Goal: Information Seeking & Learning: Check status

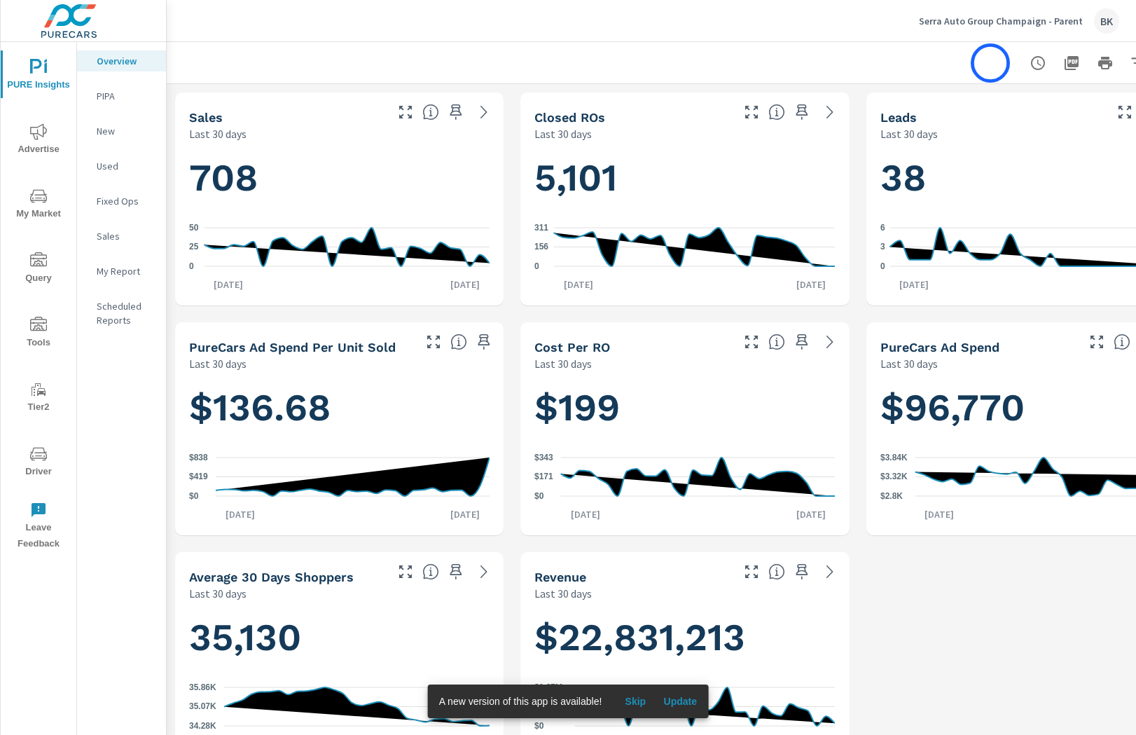
scroll to position [0, 67]
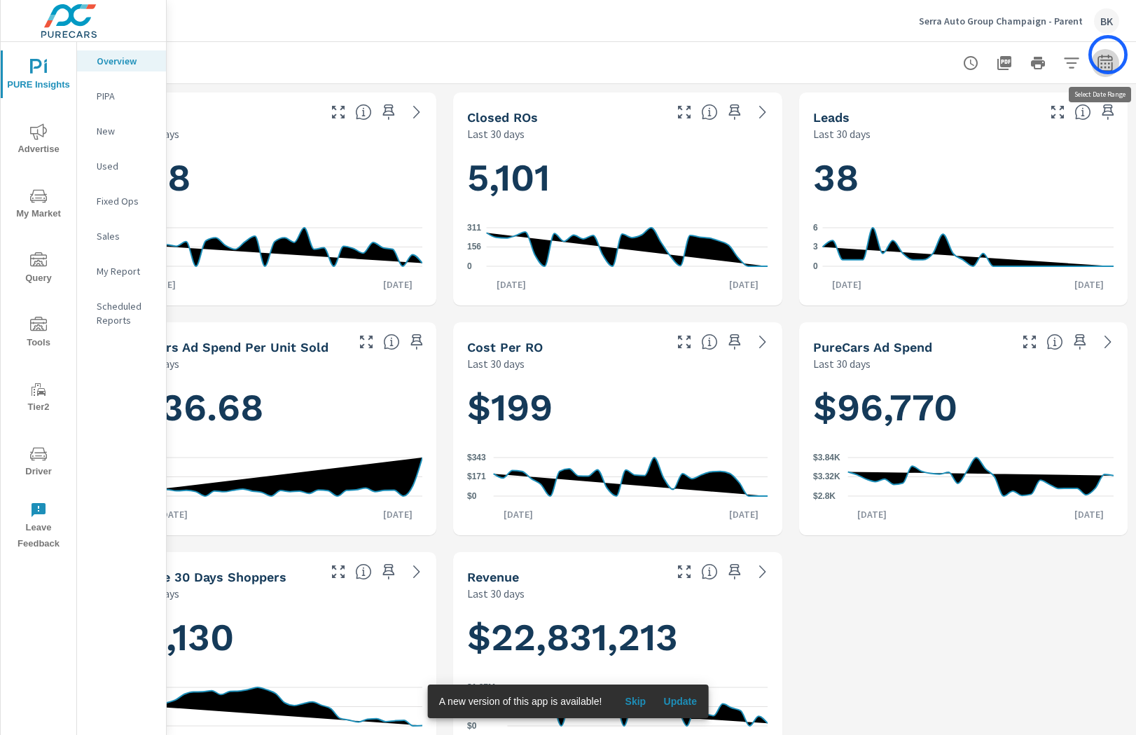
click at [1108, 55] on icon "button" at bounding box center [1105, 62] width 15 height 17
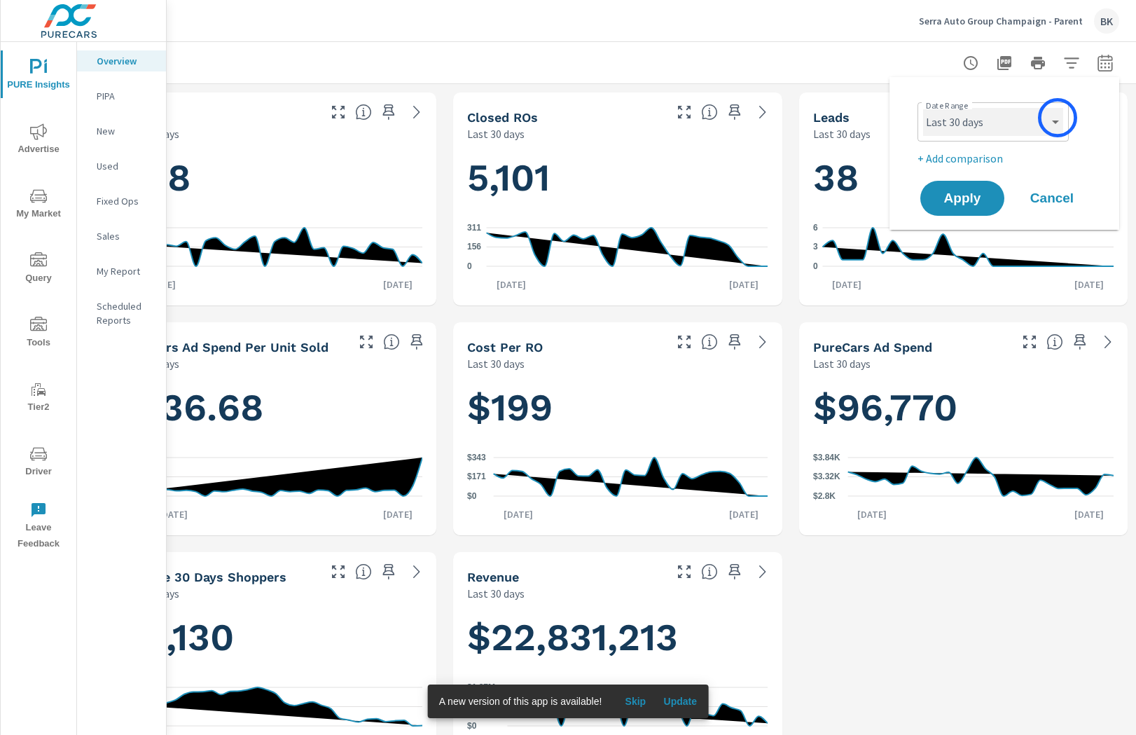
click at [1053, 119] on select "Custom [DATE] Last week Last 7 days Last 14 days Last 30 days Last 45 days Last…" at bounding box center [993, 122] width 140 height 28
select select "Last month"
click at [942, 155] on p "+ Add comparison" at bounding box center [1007, 158] width 179 height 17
select select "Previous period"
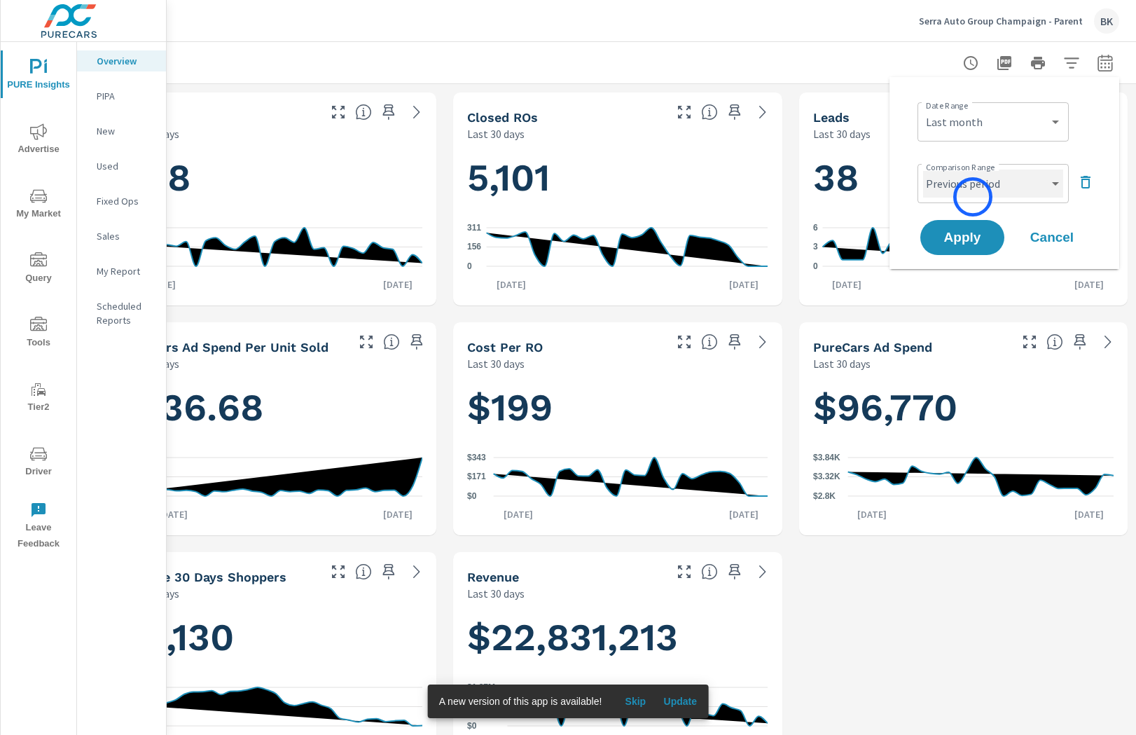
click at [974, 196] on select "Custom Previous period Previous month Previous year" at bounding box center [993, 183] width 140 height 28
click at [986, 120] on select "Custom [DATE] Last week Last 7 days Last 14 days Last 30 days Last 45 days Last…" at bounding box center [993, 122] width 140 height 28
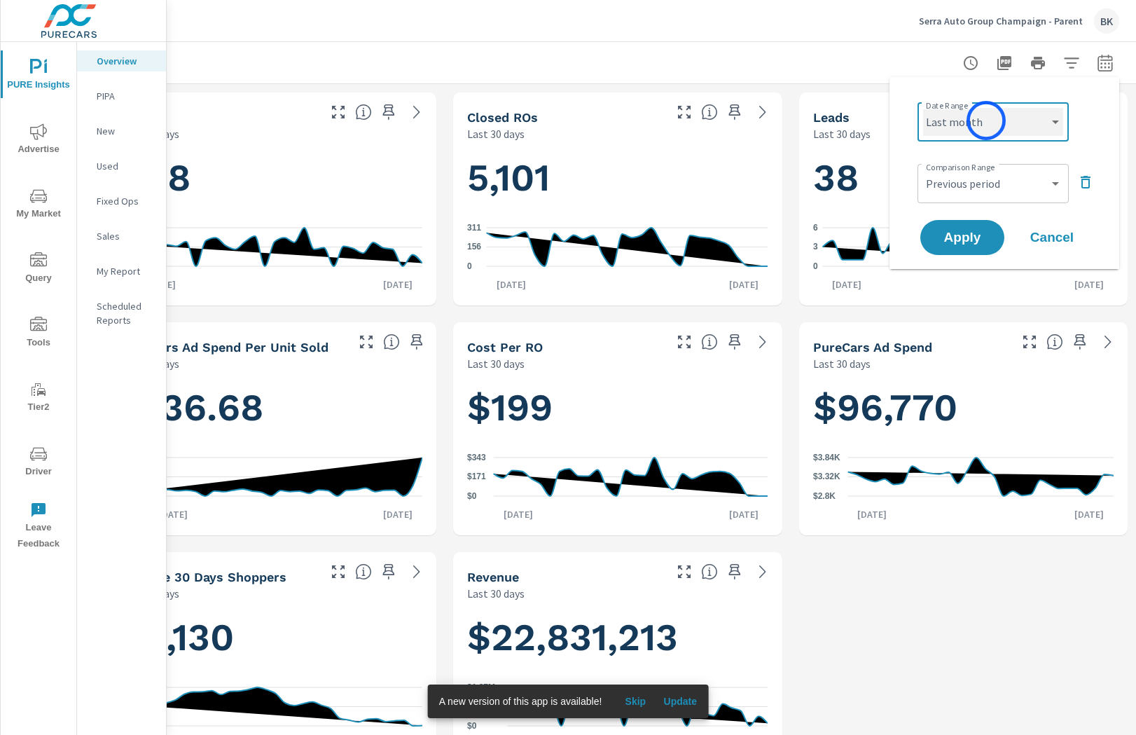
select select "Month to date"
click at [1002, 184] on select "Custom Previous period Previous month Previous year" at bounding box center [993, 183] width 140 height 28
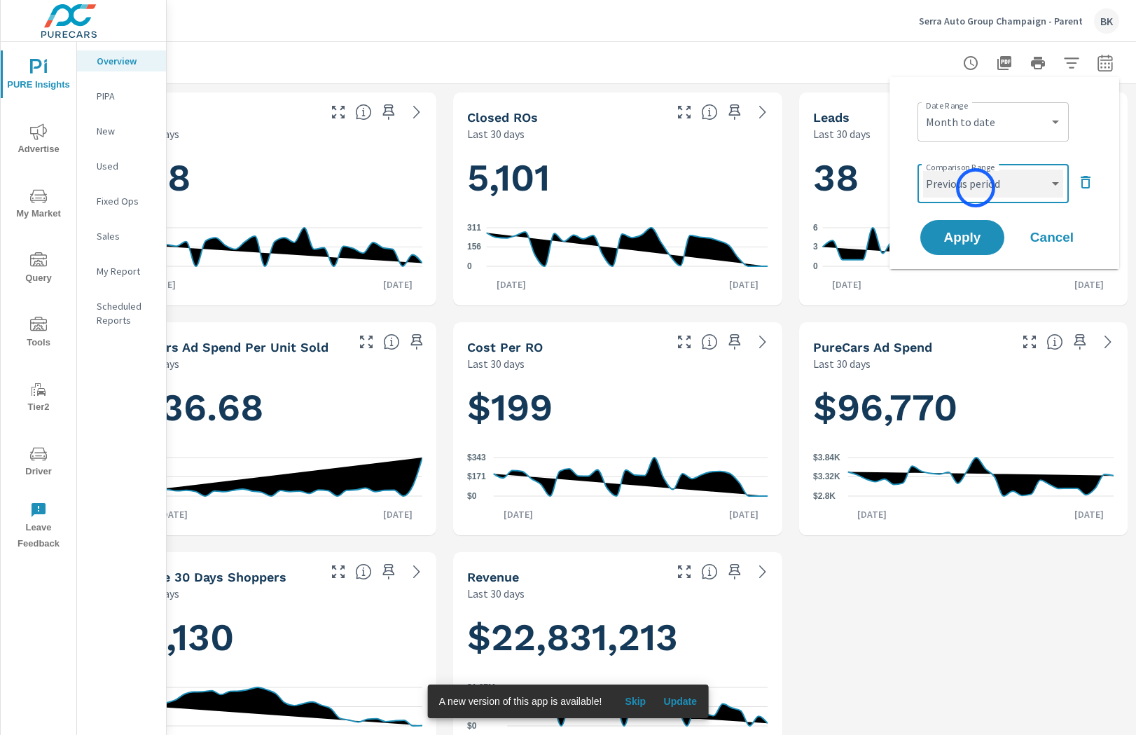
click at [976, 188] on select "Custom Previous period Previous month Previous year" at bounding box center [993, 183] width 140 height 28
select select "Previous month"
click at [974, 244] on span "Apply" at bounding box center [962, 237] width 57 height 13
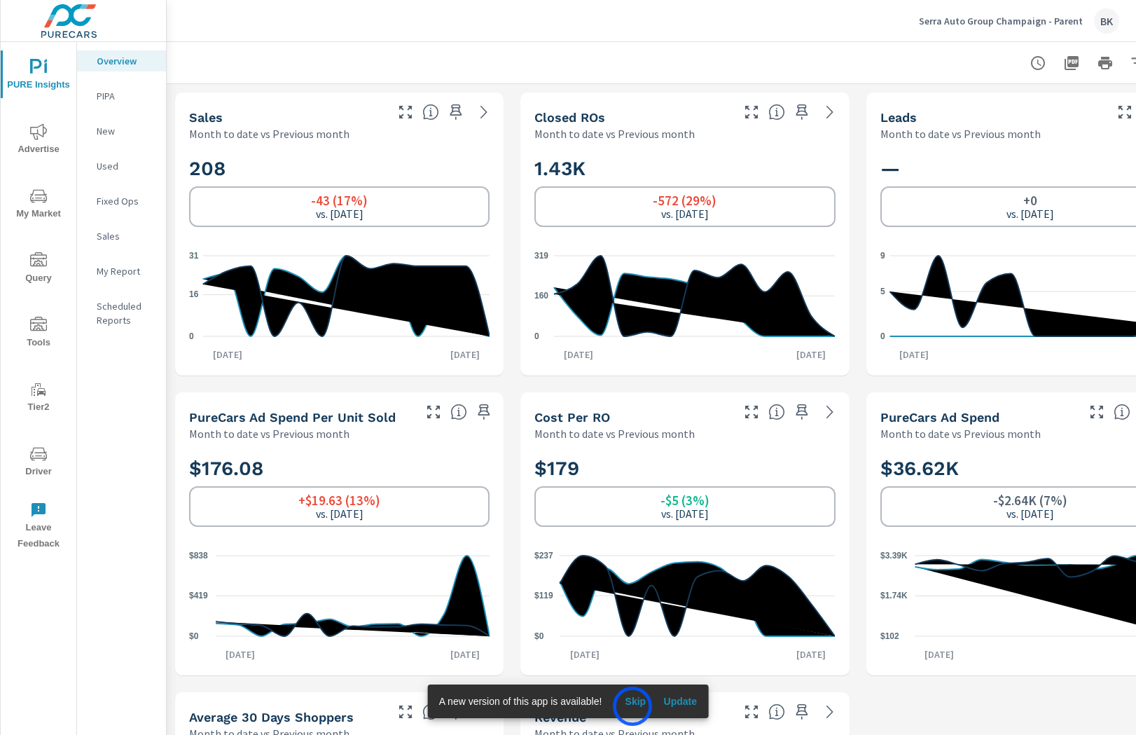
click at [632, 706] on span "Skip" at bounding box center [635, 701] width 34 height 13
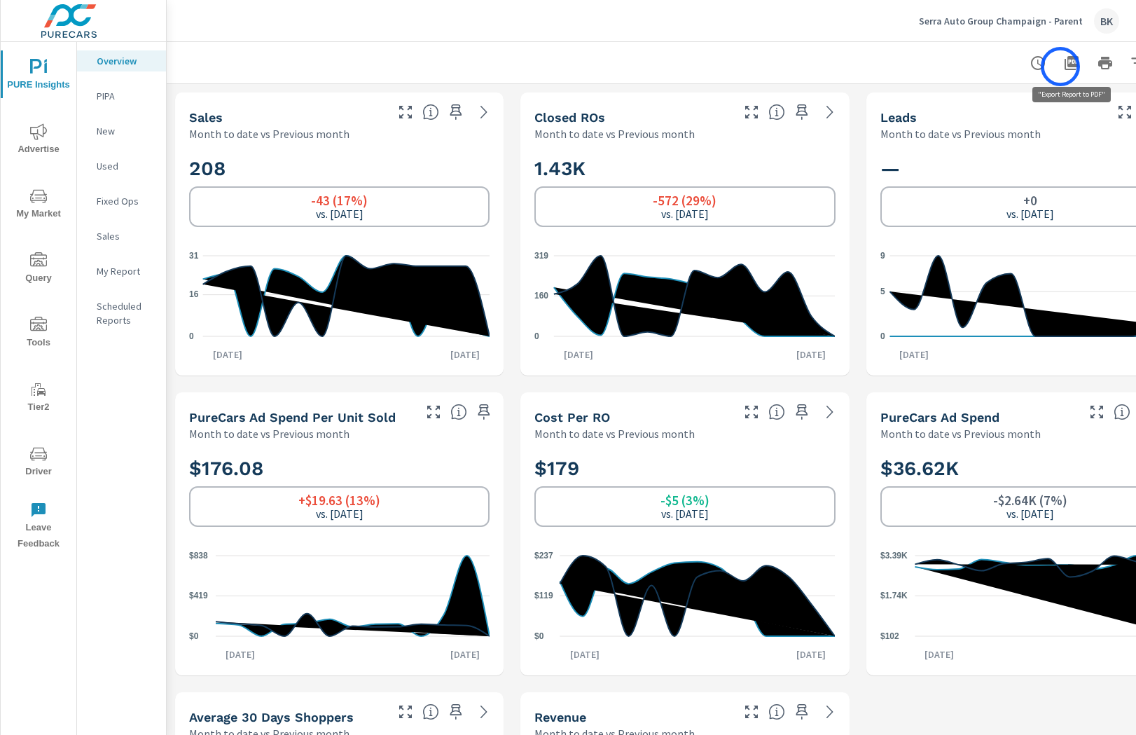
scroll to position [0, 67]
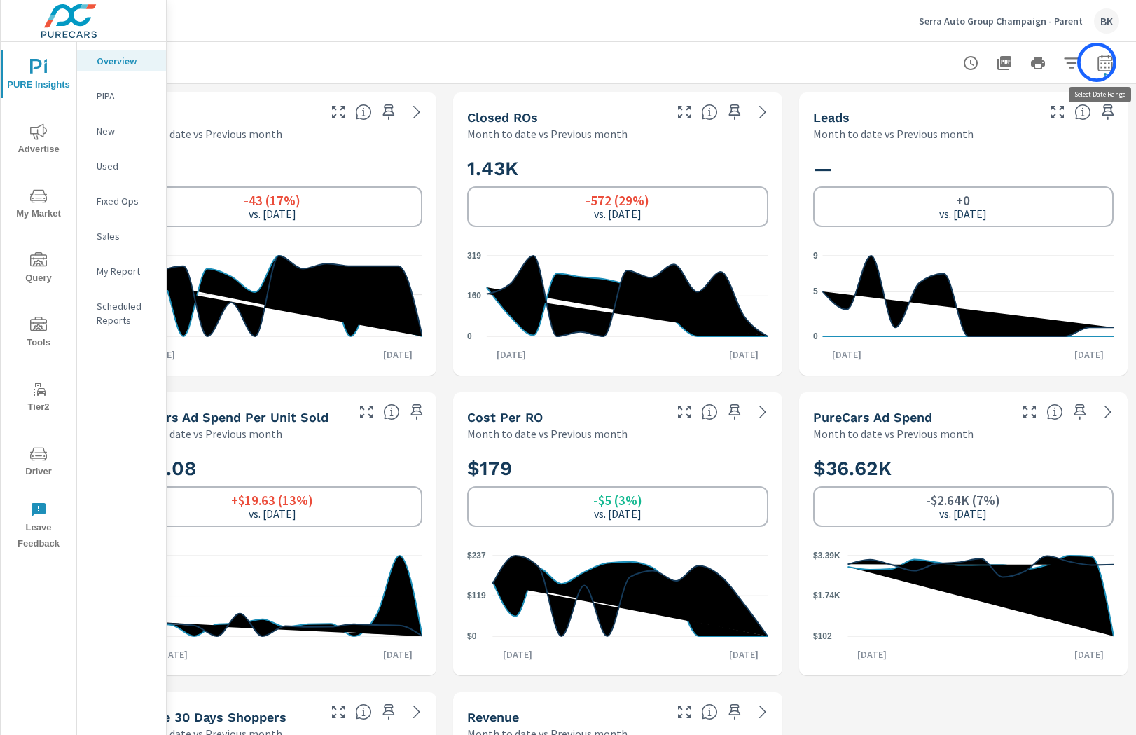
click at [1098, 62] on icon "button" at bounding box center [1105, 62] width 15 height 17
select select "Month to date"
select select "Previous month"
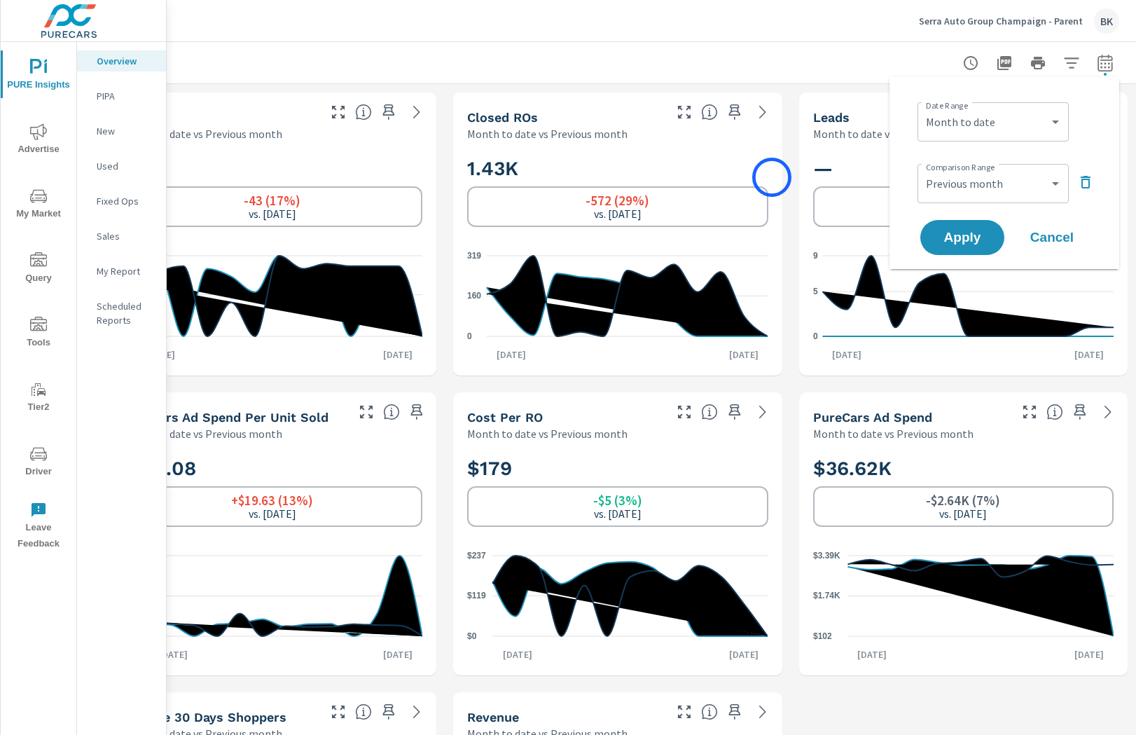
scroll to position [0, 0]
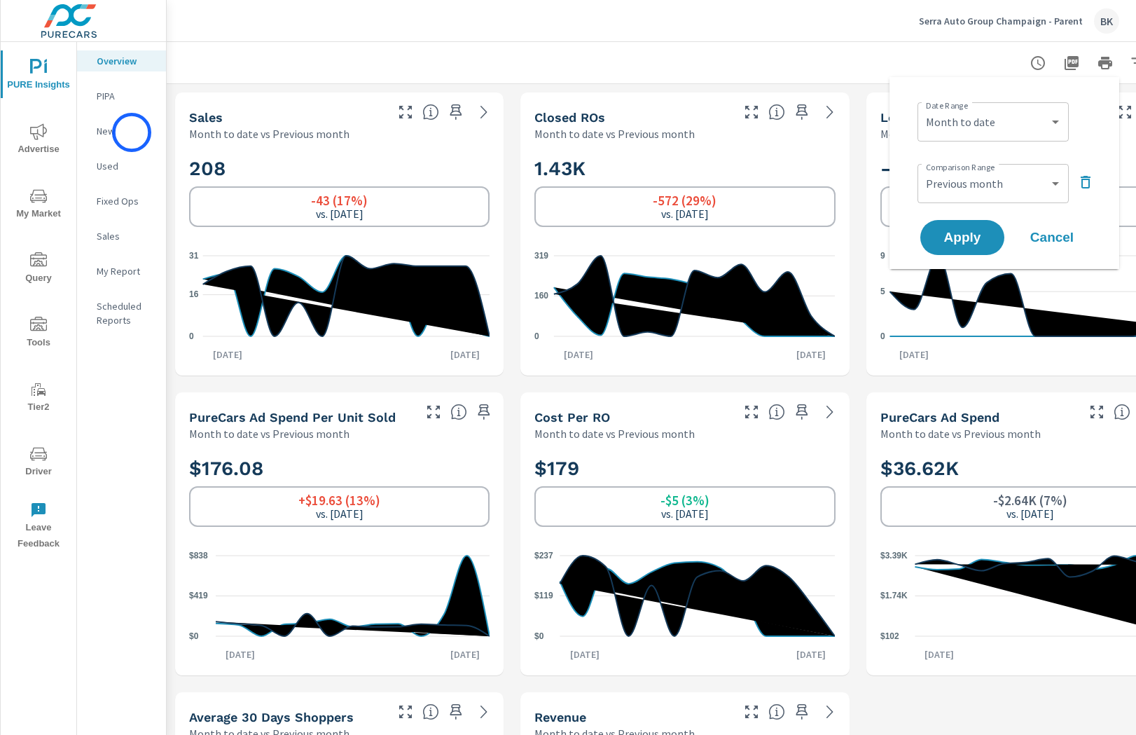
click at [132, 132] on p "New" at bounding box center [126, 131] width 58 height 14
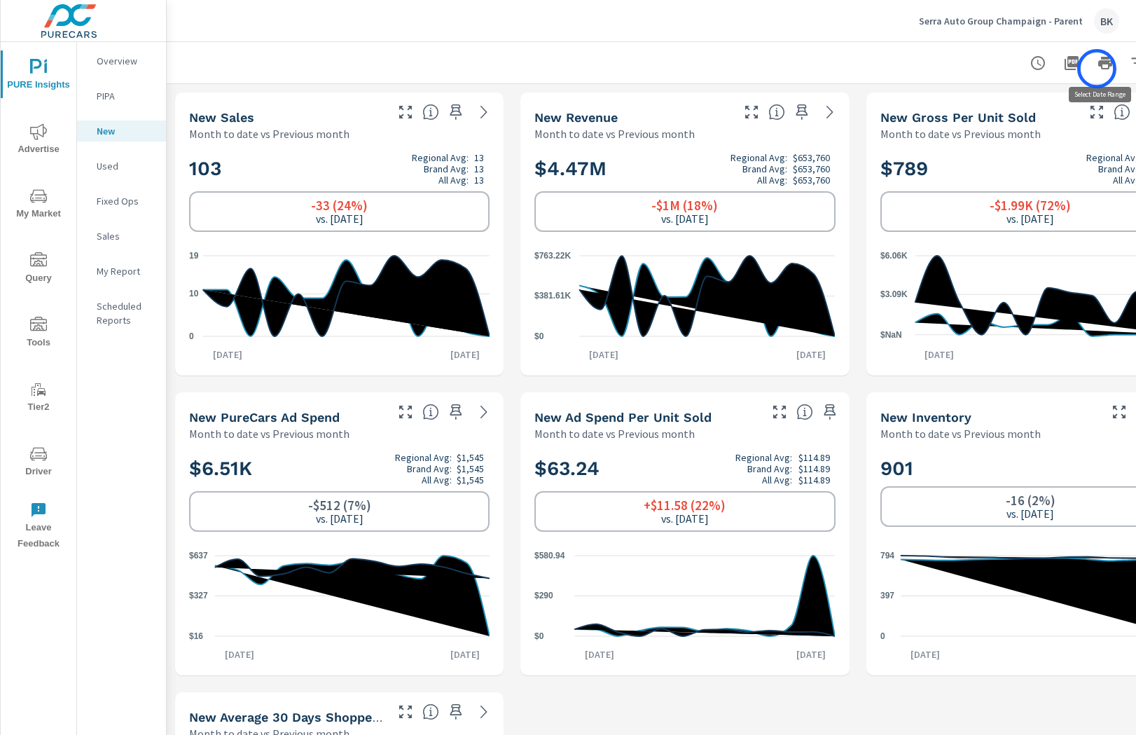
scroll to position [0, 67]
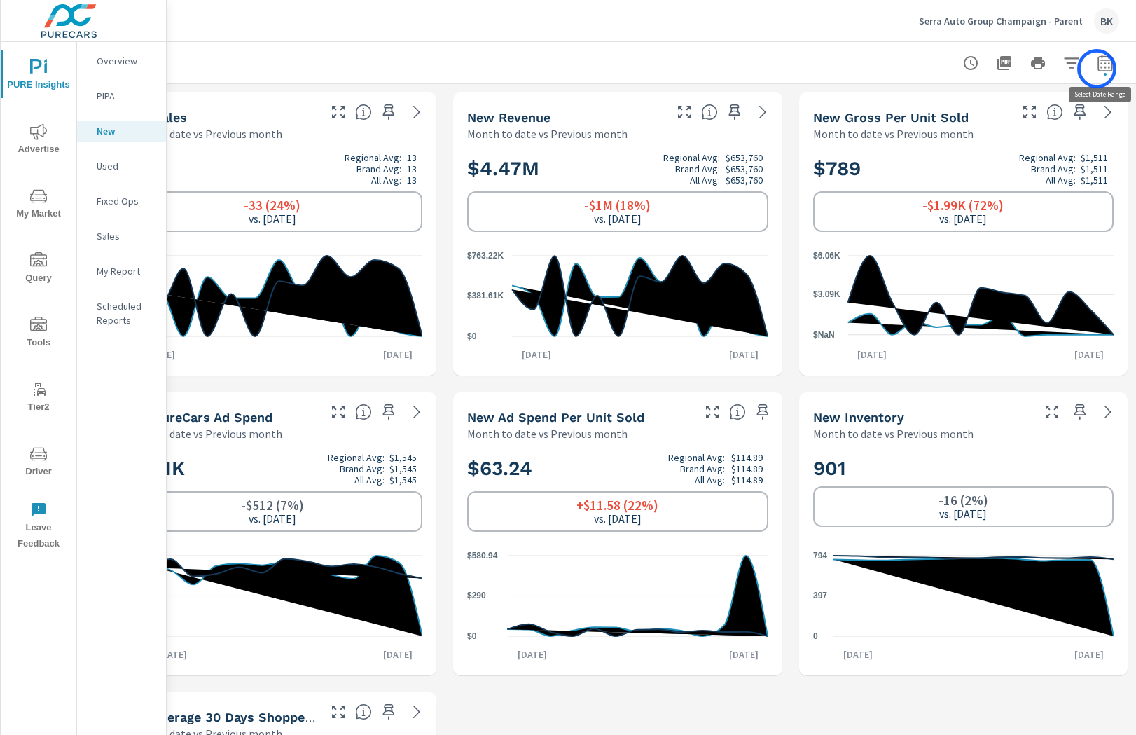
click at [1097, 69] on icon "button" at bounding box center [1105, 63] width 17 height 17
select select "Month to date"
select select "Previous month"
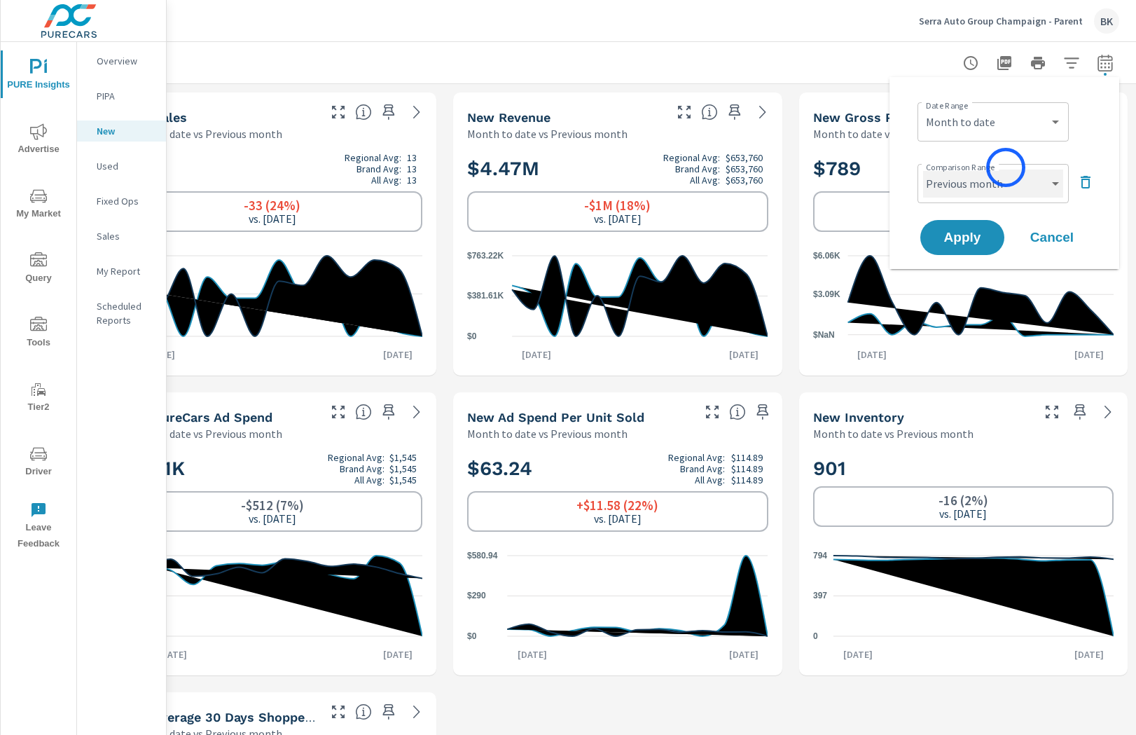
click at [1008, 174] on select "Custom Previous period Previous month Previous year" at bounding box center [993, 183] width 140 height 28
click at [1000, 132] on select "Custom [DATE] Last week Last 7 days Last 14 days Last 30 days Last 45 days Last…" at bounding box center [993, 122] width 140 height 28
select select "Last month"
click at [967, 240] on span "Apply" at bounding box center [962, 237] width 57 height 13
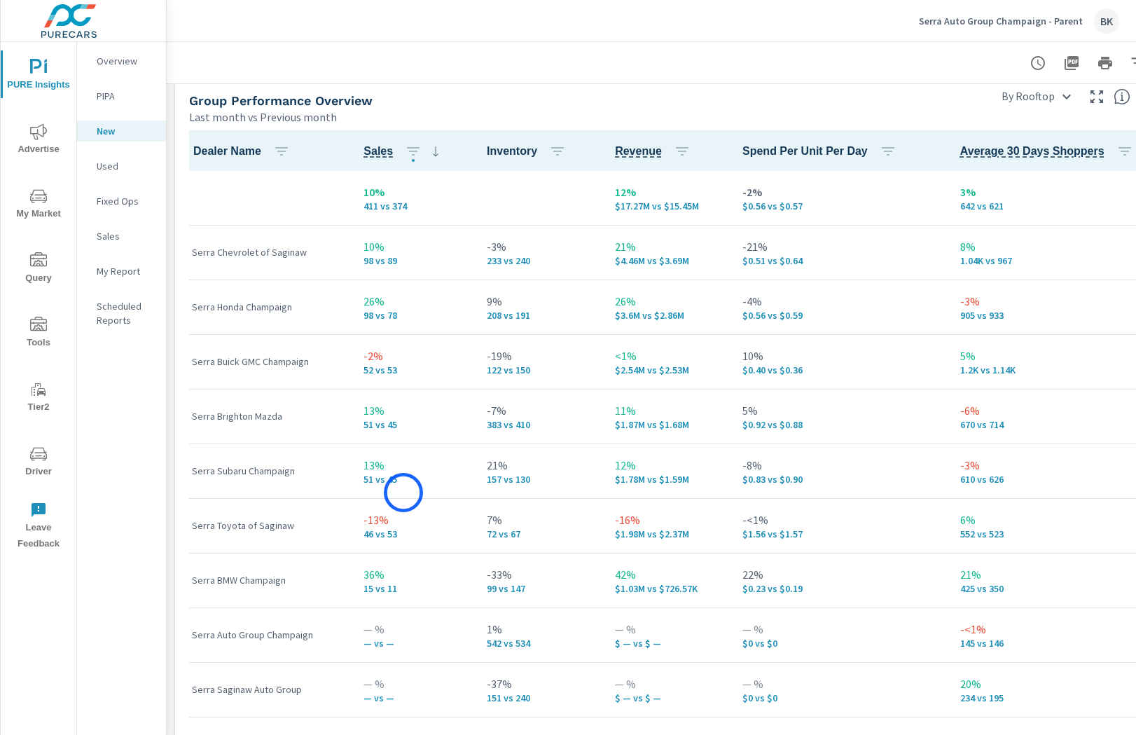
scroll to position [918, 0]
click at [105, 172] on p "Used" at bounding box center [126, 166] width 58 height 14
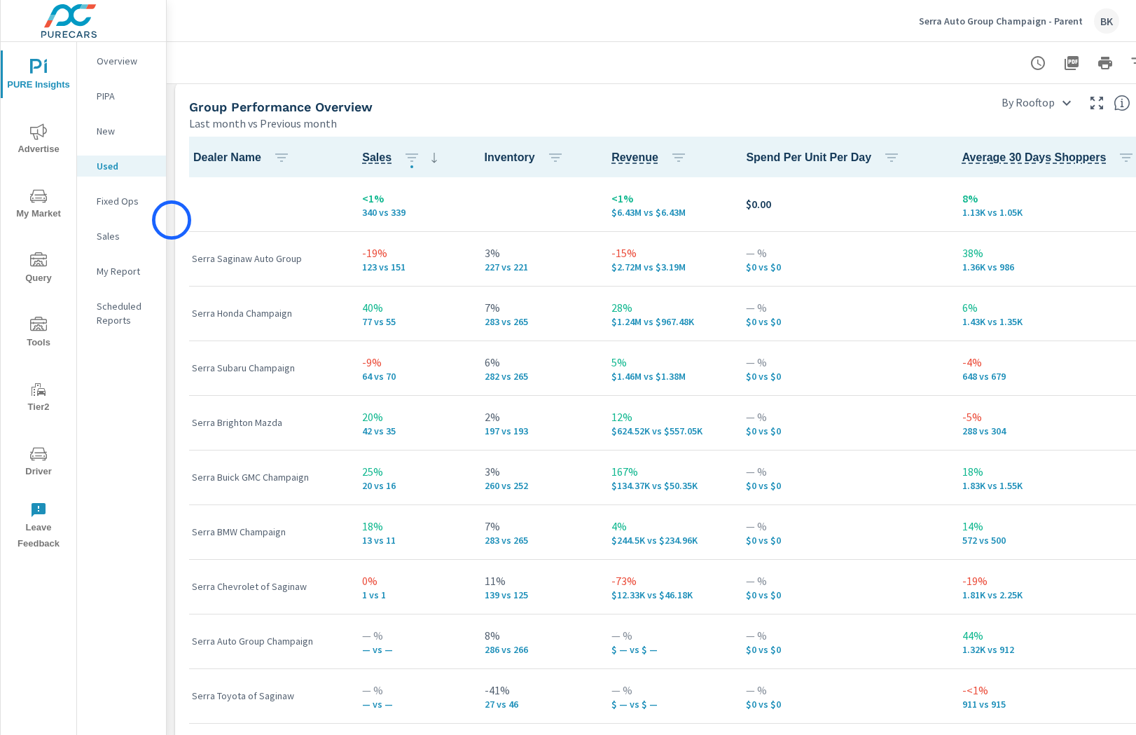
scroll to position [915, 0]
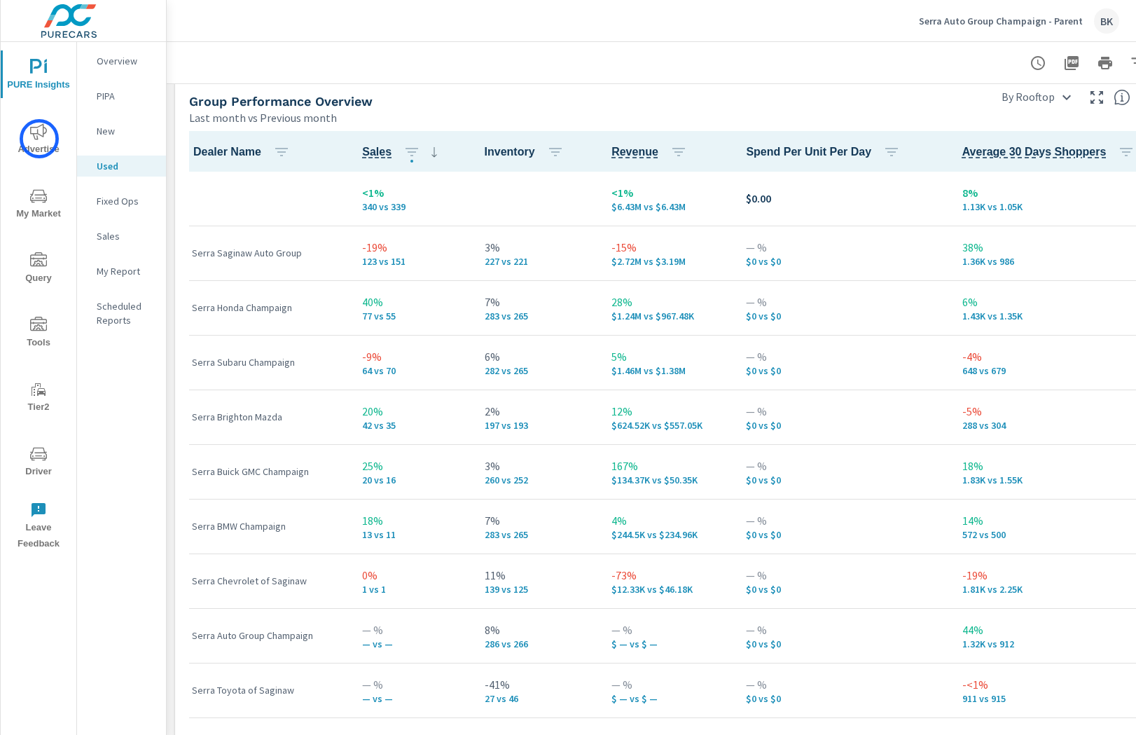
click at [39, 139] on icon "nav menu" at bounding box center [38, 131] width 17 height 17
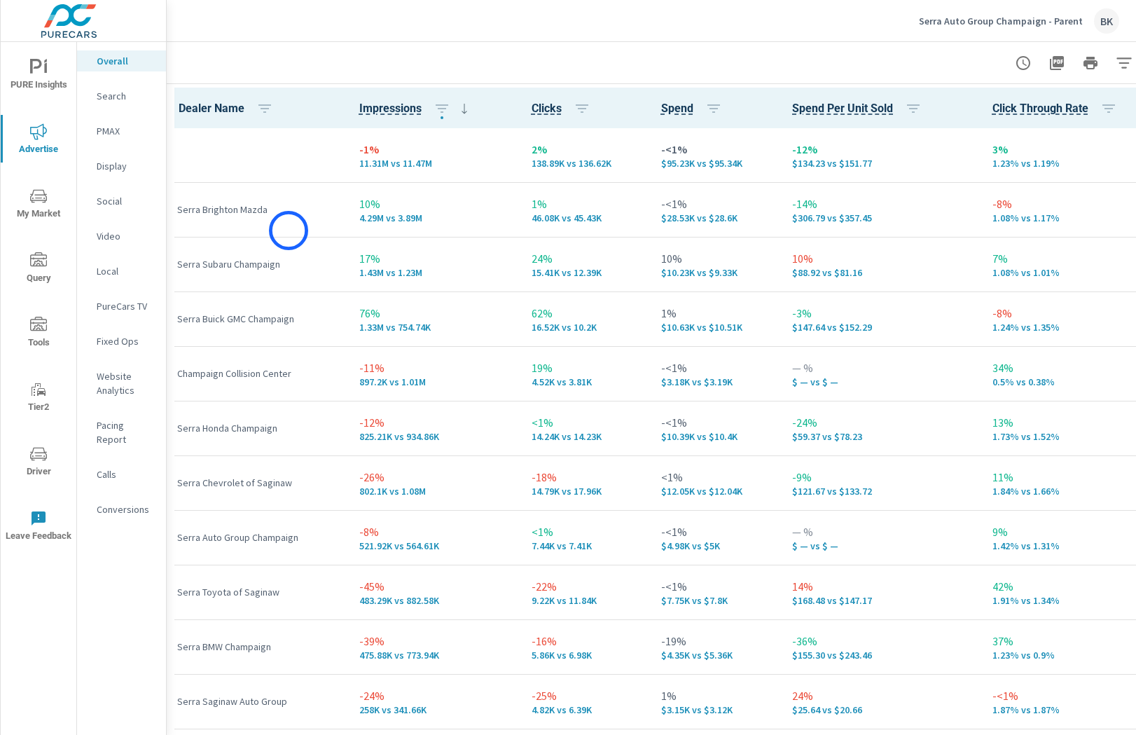
scroll to position [2797, 15]
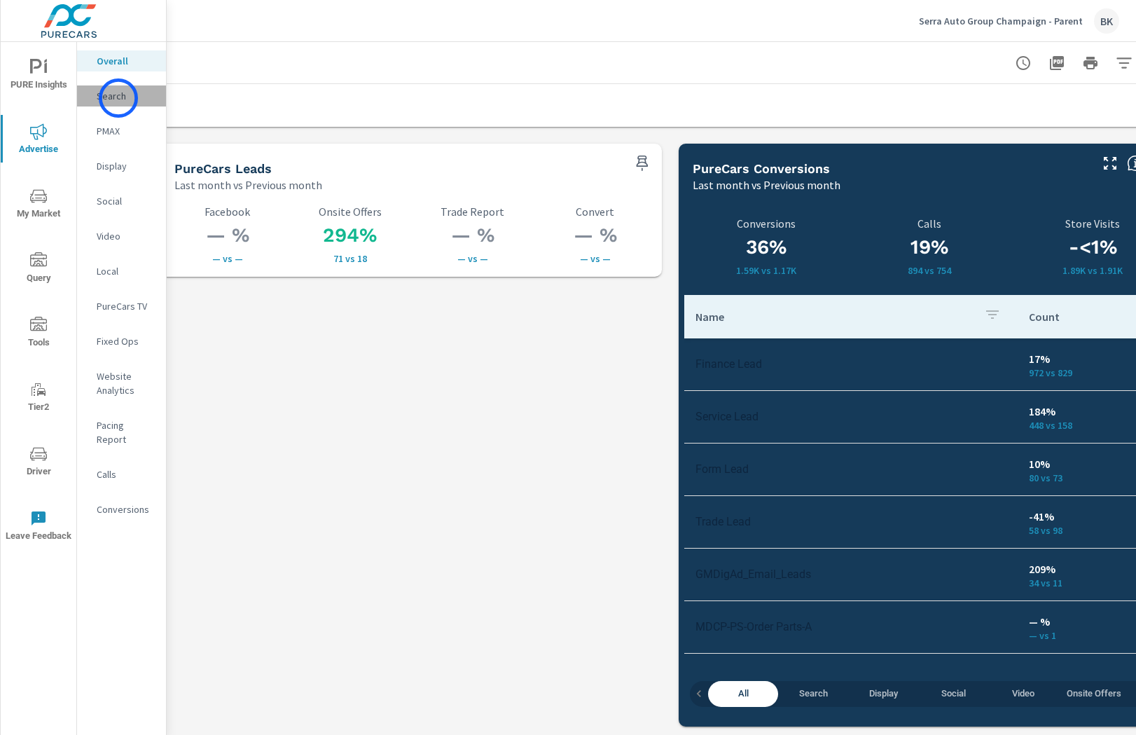
click at [118, 98] on p "Search" at bounding box center [126, 96] width 58 height 14
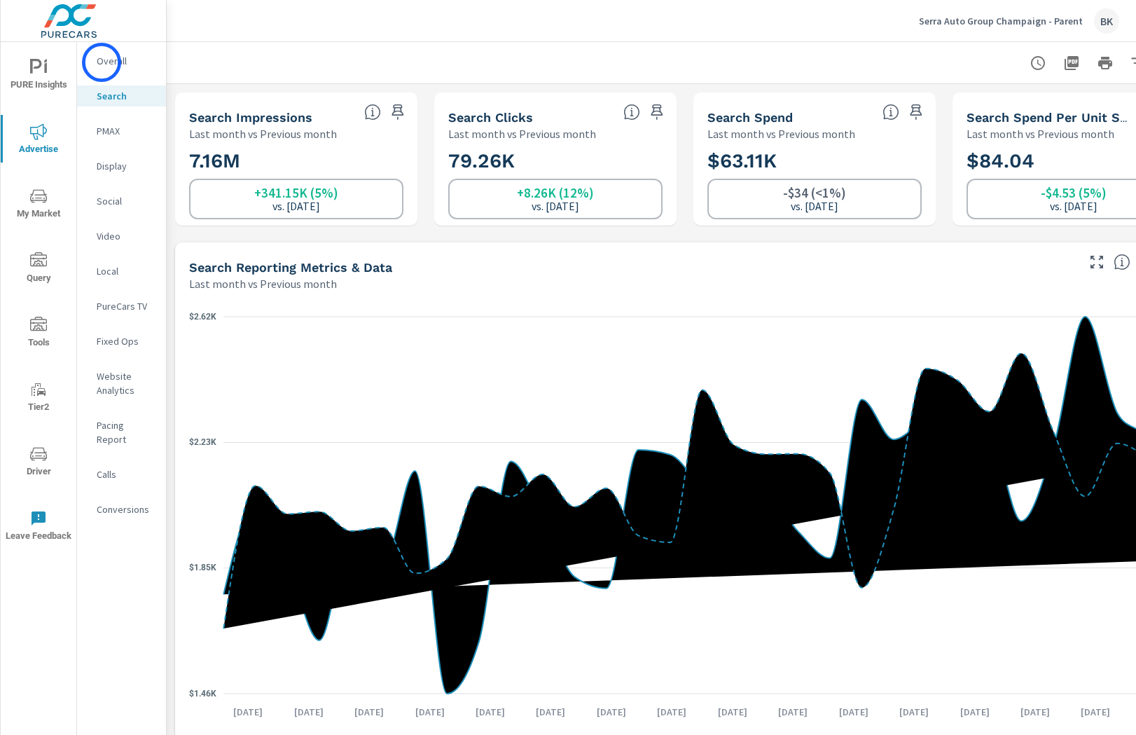
click at [102, 62] on p "Overall" at bounding box center [126, 61] width 58 height 14
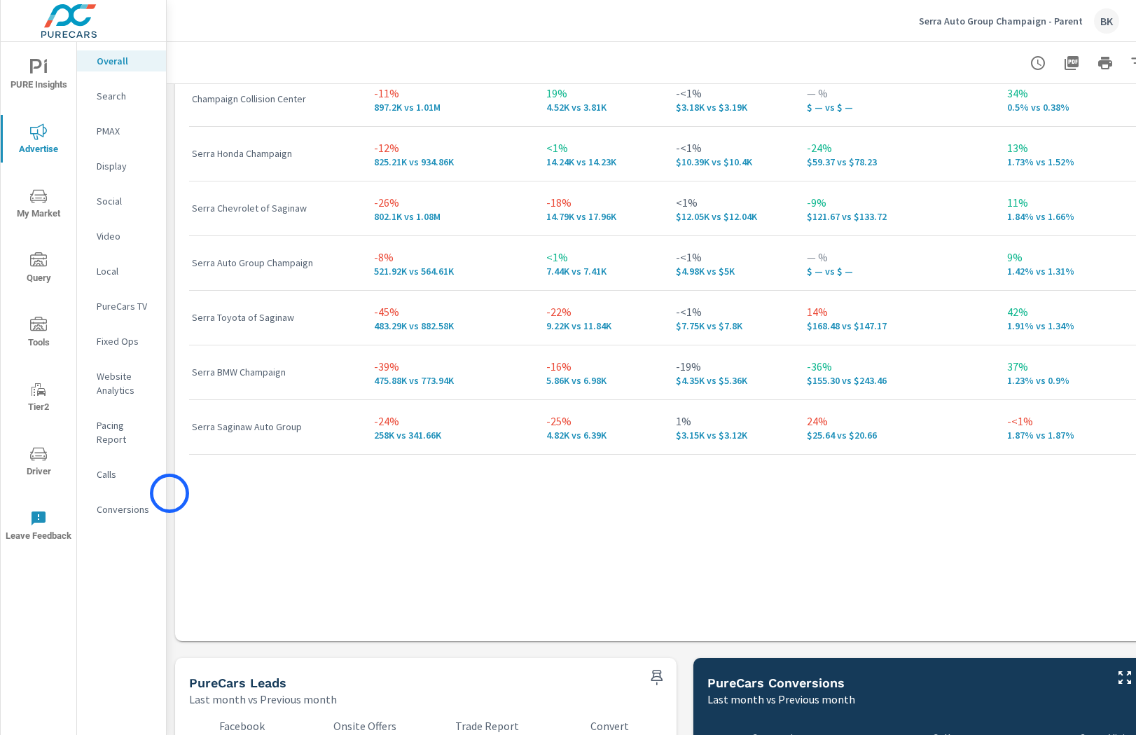
scroll to position [2797, 0]
